Goal: Information Seeking & Learning: Learn about a topic

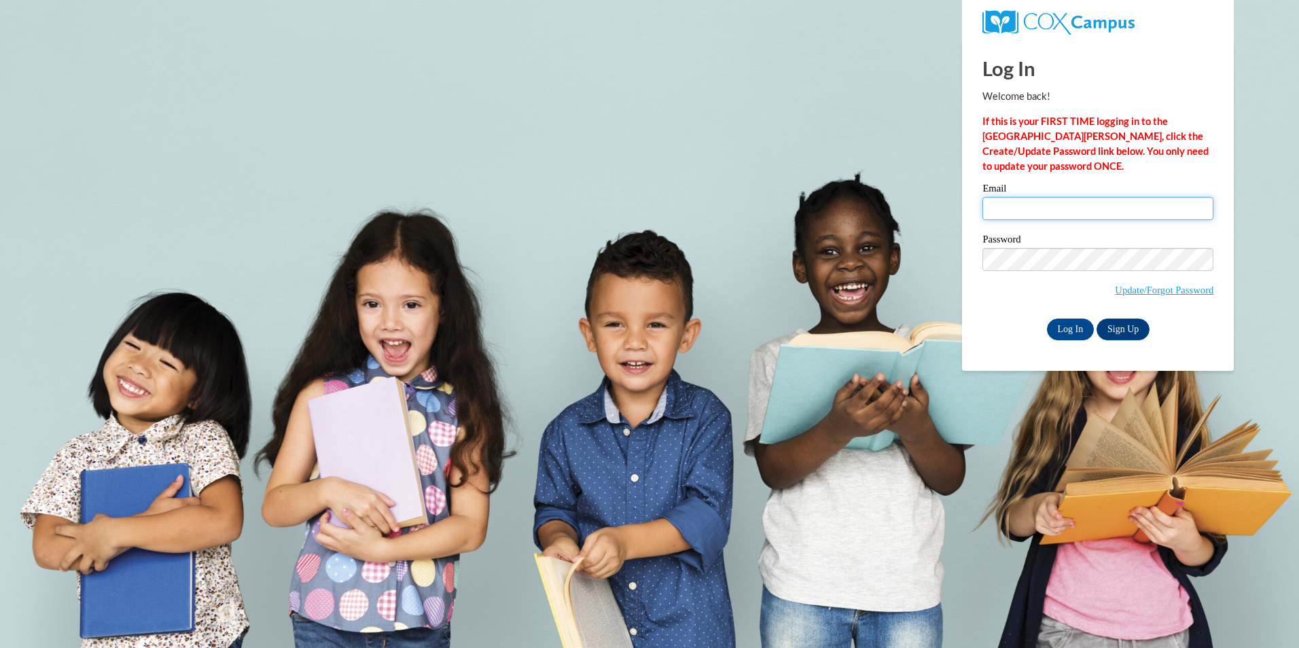
click at [1096, 200] on input "Email" at bounding box center [1097, 208] width 231 height 23
type input "felecia.thompson@charterschools.ae"
click at [1070, 326] on input "Log In" at bounding box center [1071, 330] width 48 height 22
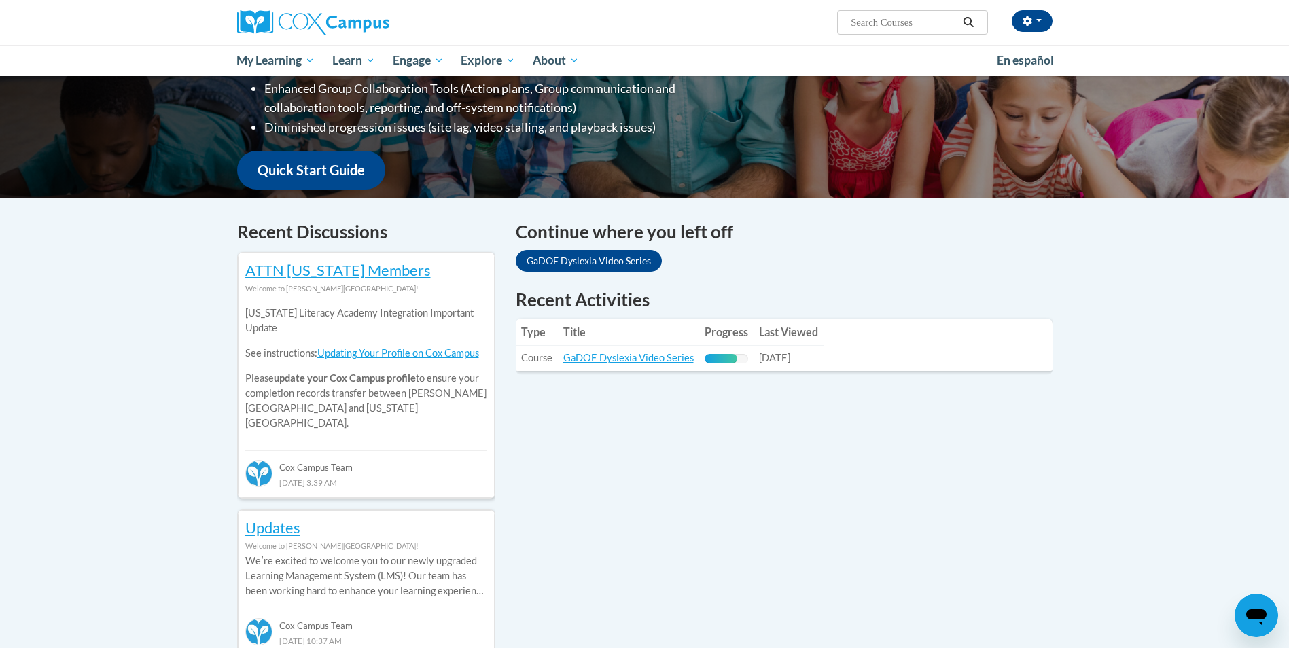
scroll to position [280, 0]
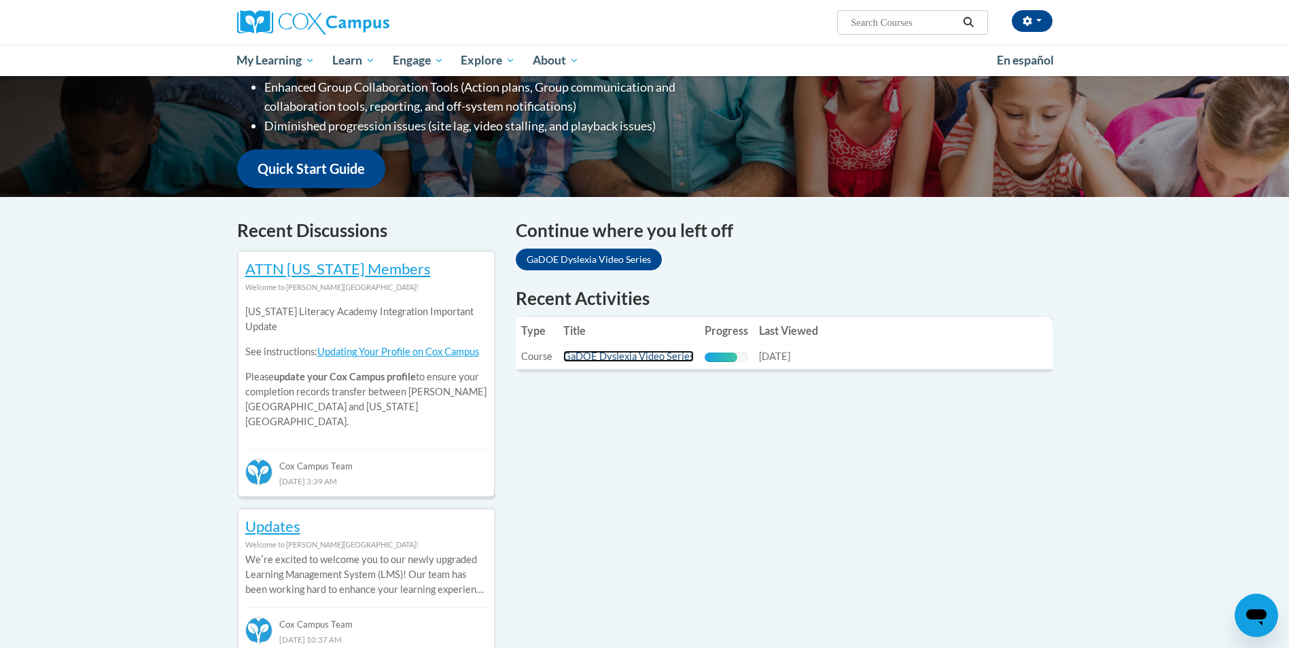
click at [640, 361] on link "GaDOE Dyslexia Video Series" at bounding box center [628, 357] width 130 height 12
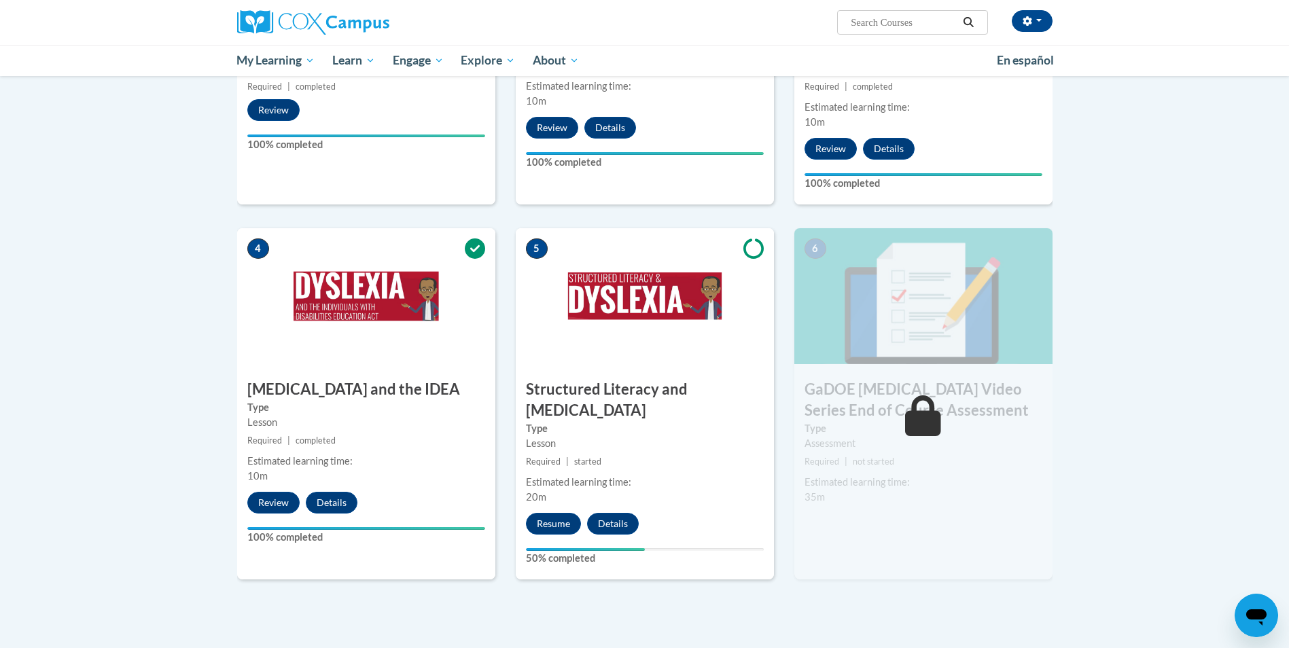
scroll to position [546, 0]
